Goal: Information Seeking & Learning: Learn about a topic

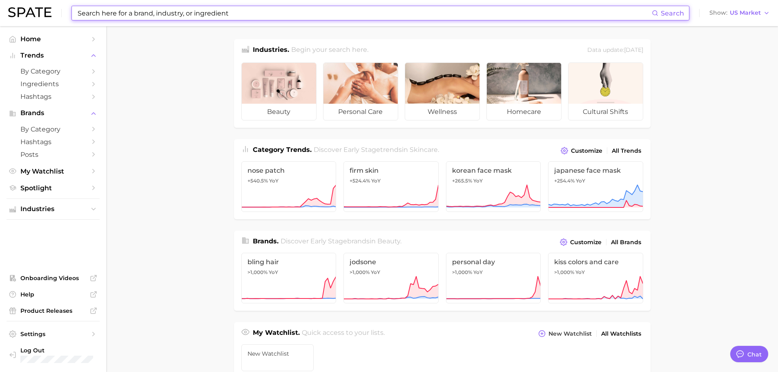
click at [309, 11] on input at bounding box center [364, 13] width 575 height 14
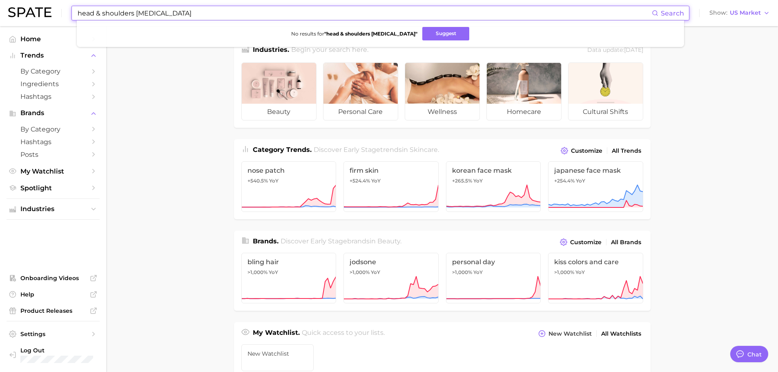
type input "head & shoulders [MEDICAL_DATA]"
drag, startPoint x: 188, startPoint y: 17, endPoint x: 36, endPoint y: 11, distance: 152.5
click at [36, 11] on div "head & shoulders [MEDICAL_DATA] Search No results for " head & shoulders [MEDIC…" at bounding box center [389, 13] width 762 height 26
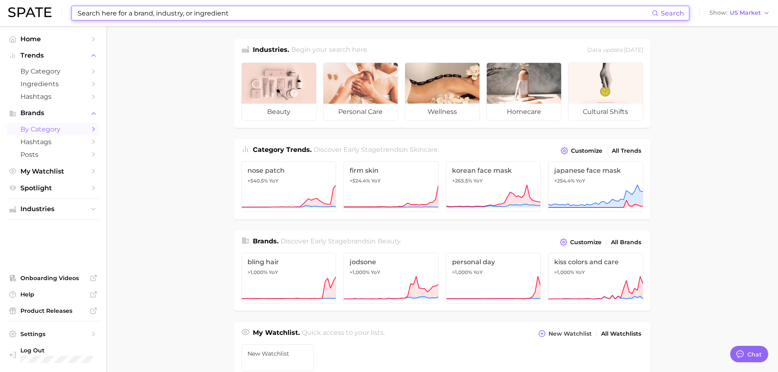
click at [91, 128] on icon "Sidebar" at bounding box center [93, 128] width 7 height 7
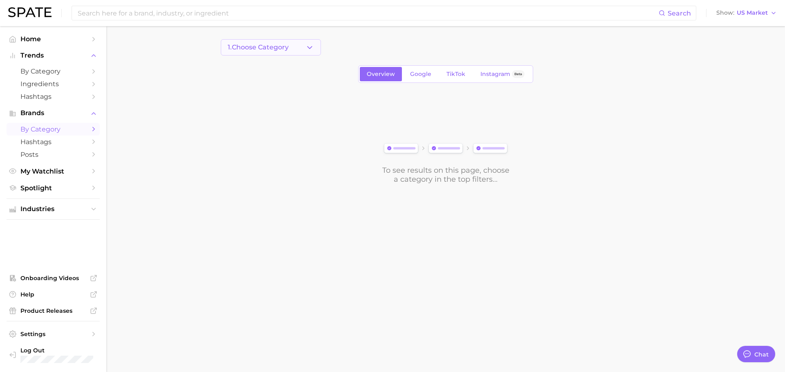
click at [298, 50] on button "1. Choose Category" at bounding box center [271, 47] width 100 height 16
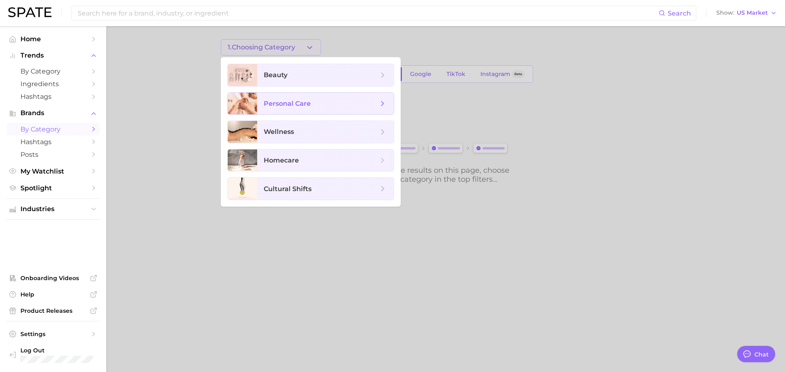
click at [310, 104] on span "personal care" at bounding box center [321, 103] width 114 height 9
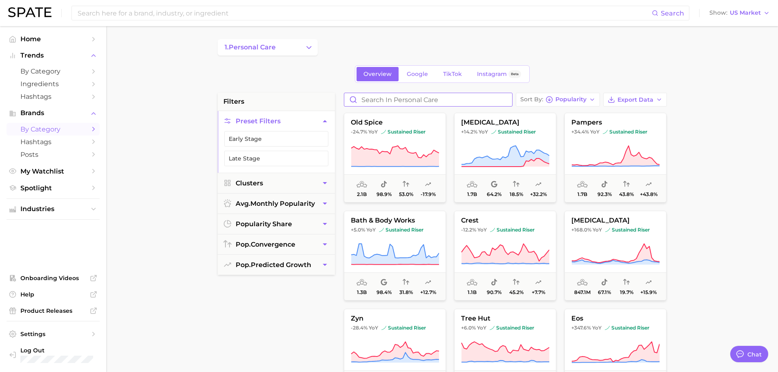
click at [388, 98] on input "Search in personal care" at bounding box center [428, 99] width 168 height 13
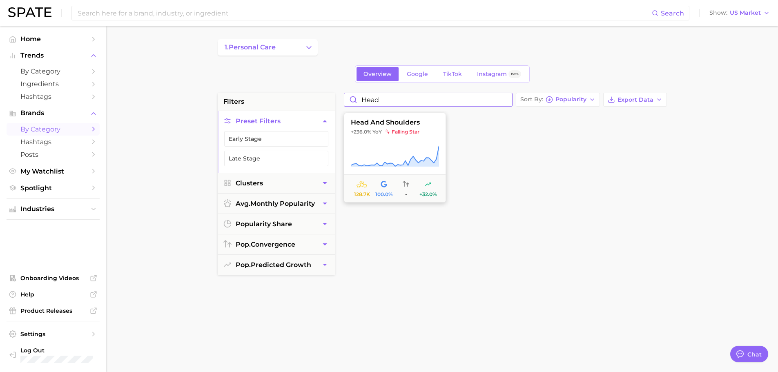
type input "Head"
click at [392, 124] on span "head and shoulders" at bounding box center [394, 122] width 101 height 7
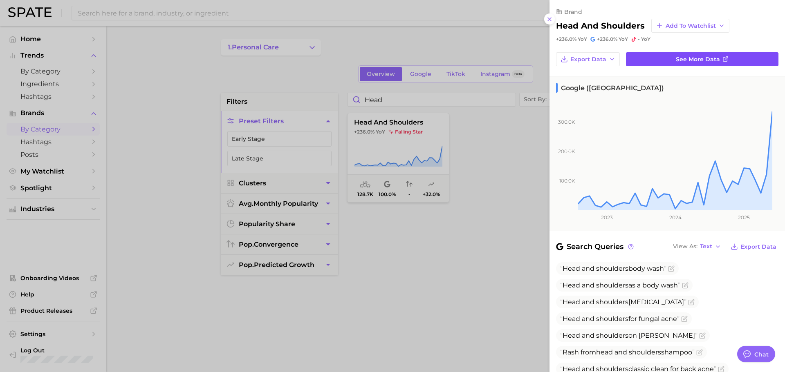
click at [703, 60] on span "See more data" at bounding box center [697, 59] width 44 height 7
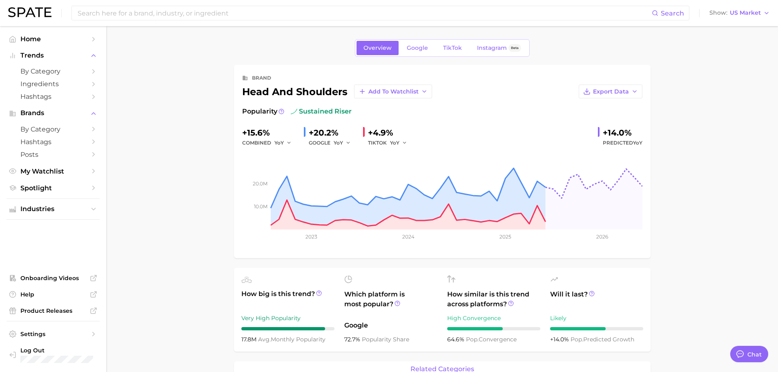
type textarea "x"
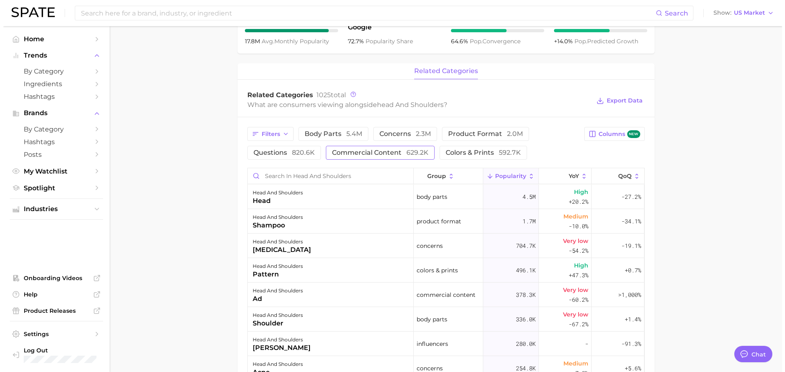
scroll to position [286, 0]
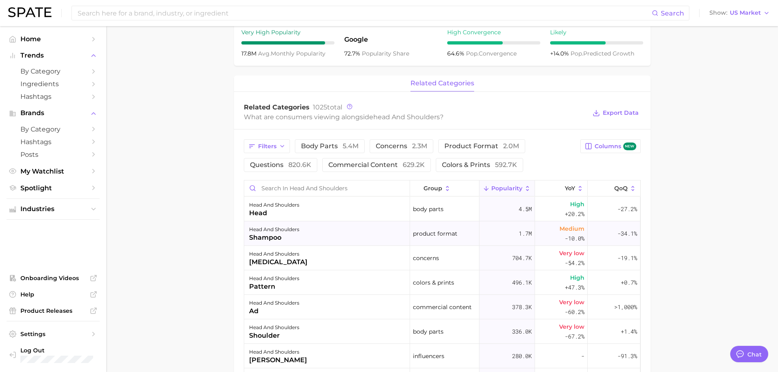
click at [328, 233] on div "head and shoulders shampoo" at bounding box center [327, 233] width 166 height 25
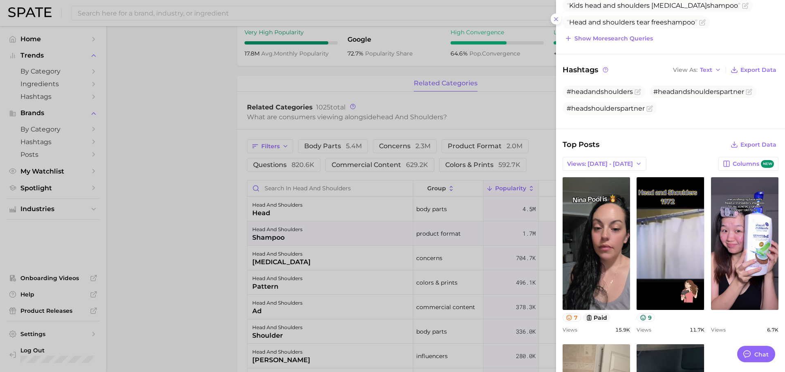
scroll to position [204, 0]
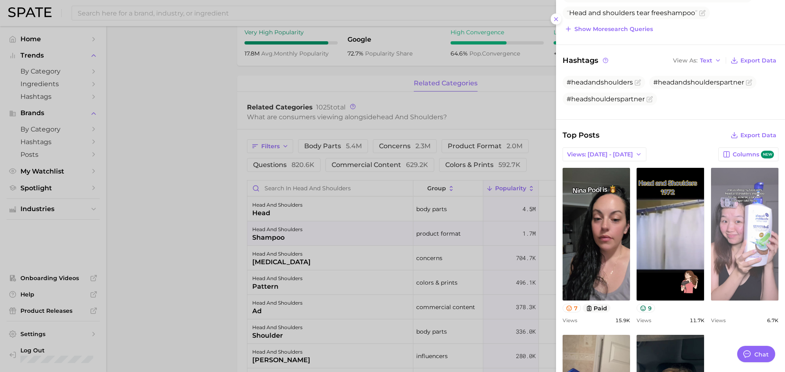
click at [756, 243] on link "view post on TikTok" at bounding box center [744, 234] width 67 height 133
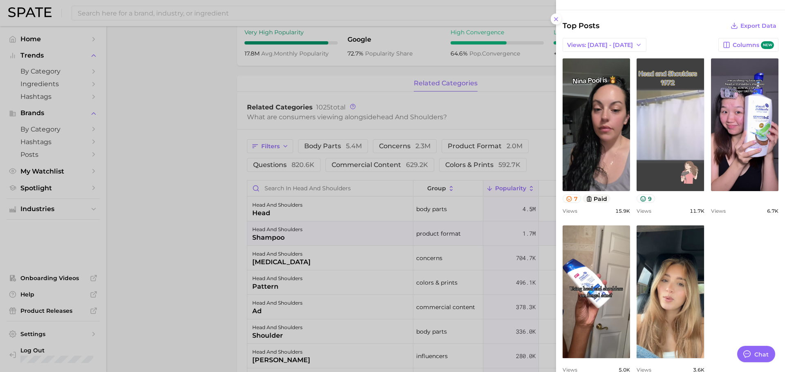
scroll to position [327, 0]
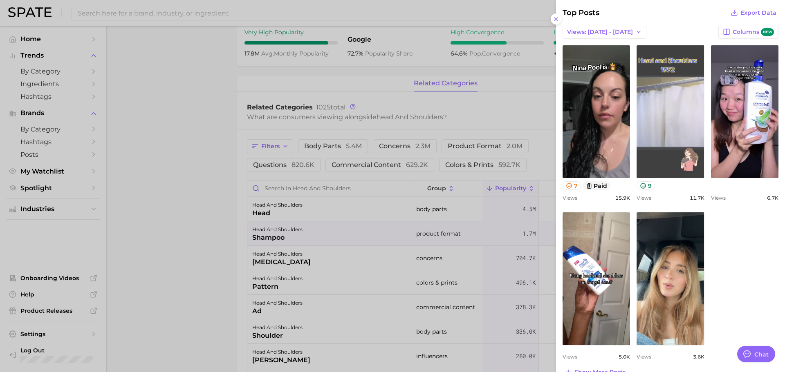
click at [659, 118] on link "view post on TikTok" at bounding box center [669, 111] width 67 height 133
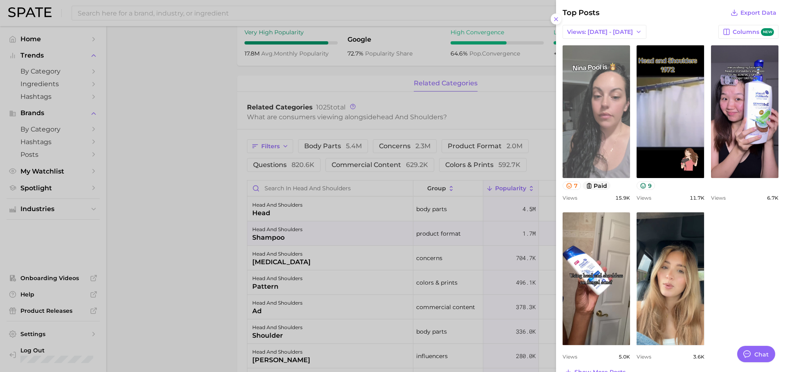
click at [593, 112] on link "view post on TikTok" at bounding box center [595, 111] width 67 height 133
